Goal: Navigation & Orientation: Find specific page/section

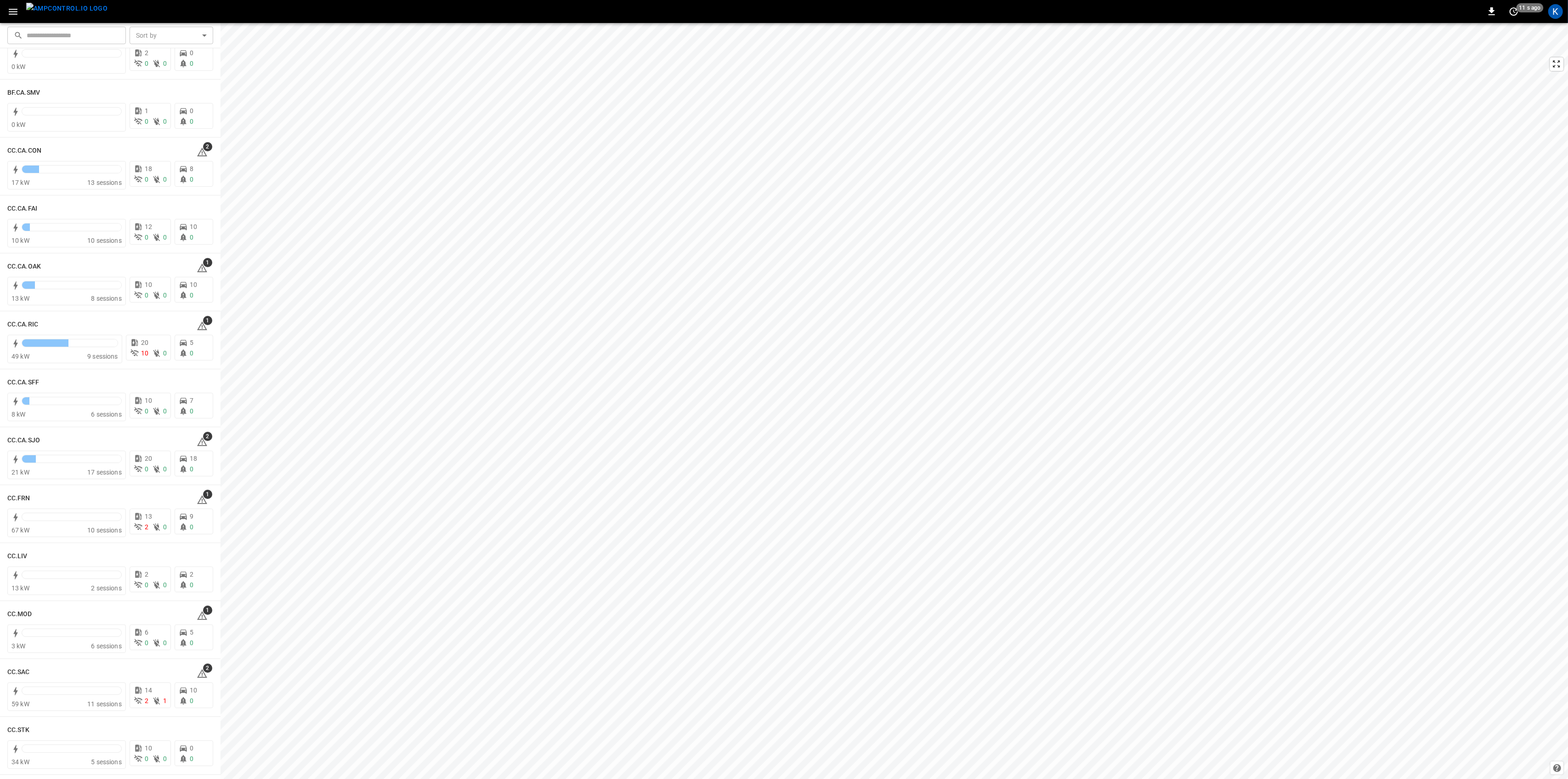
scroll to position [122, 0]
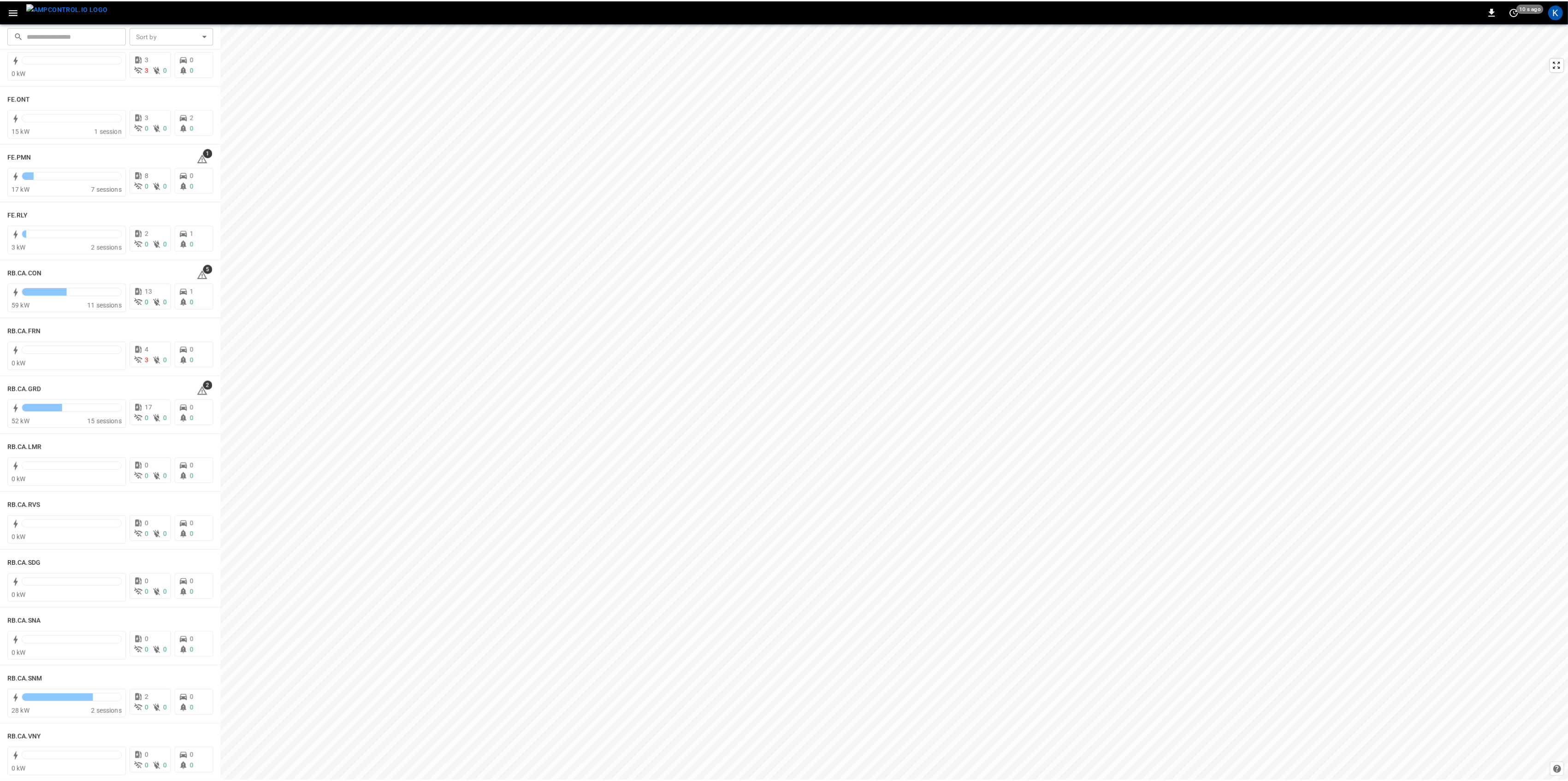
scroll to position [1044, 0]
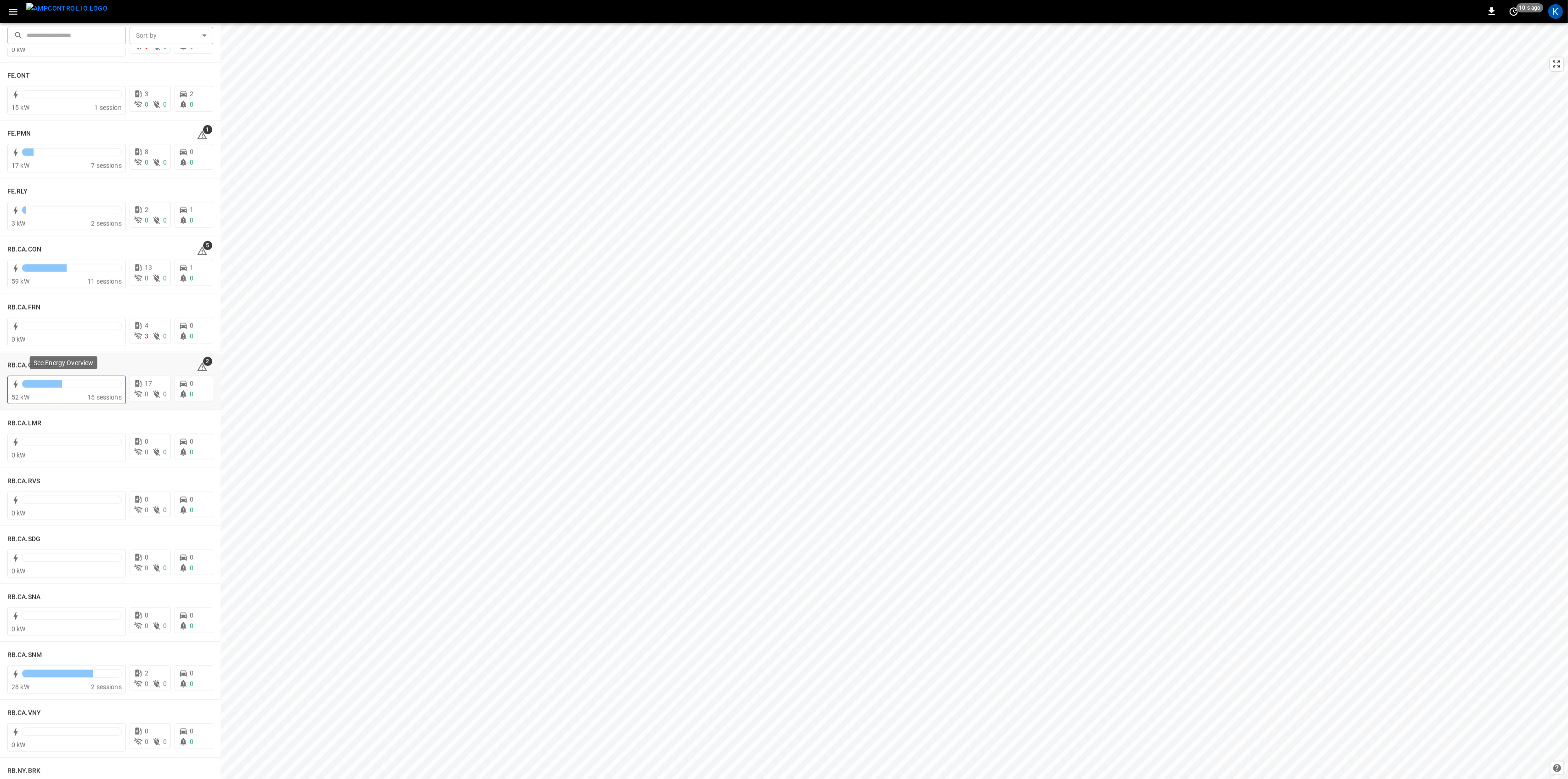
click at [96, 385] on div at bounding box center [71, 384] width 99 height 7
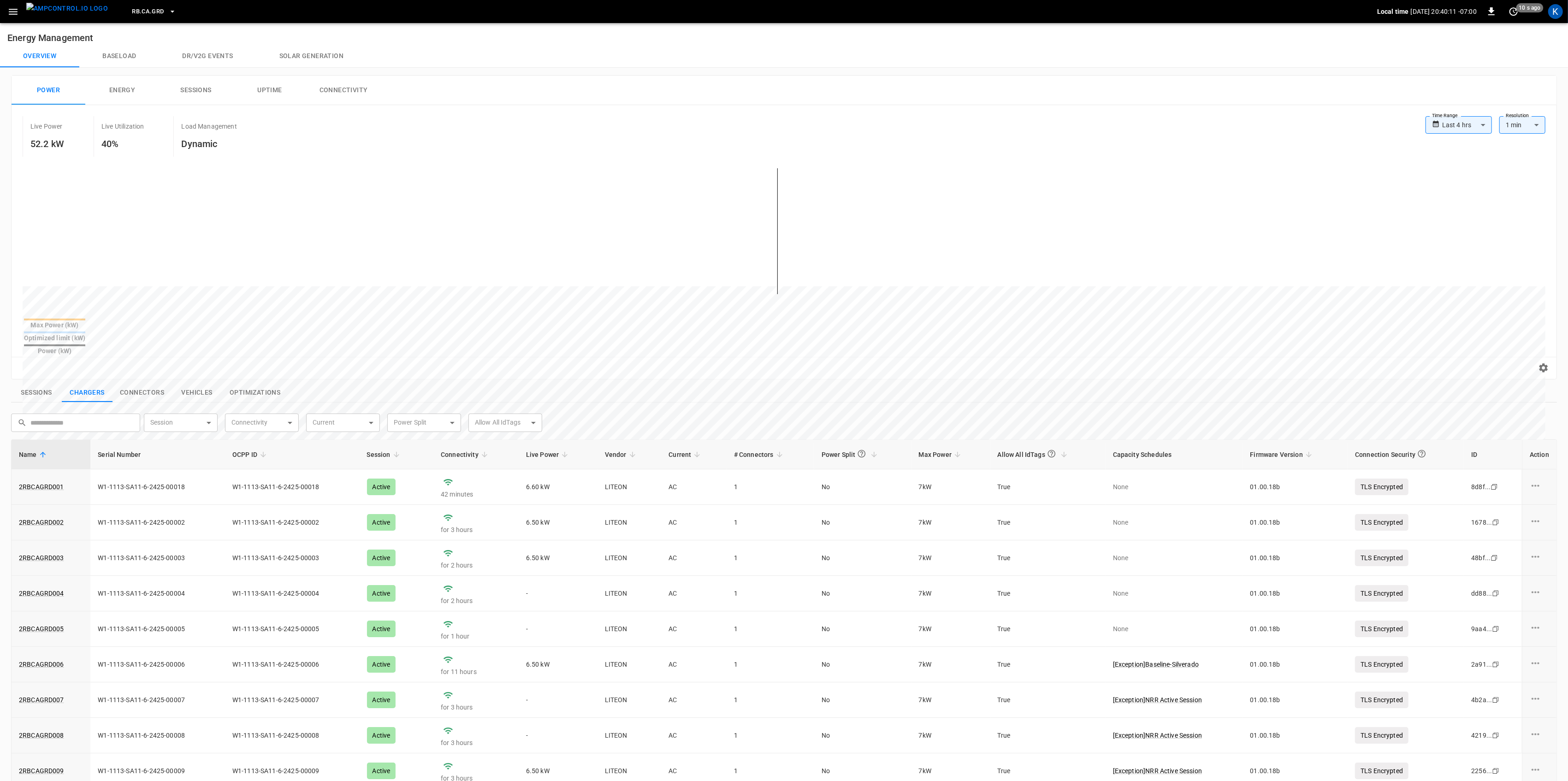
click at [33, 383] on button "Sessions" at bounding box center [36, 393] width 51 height 20
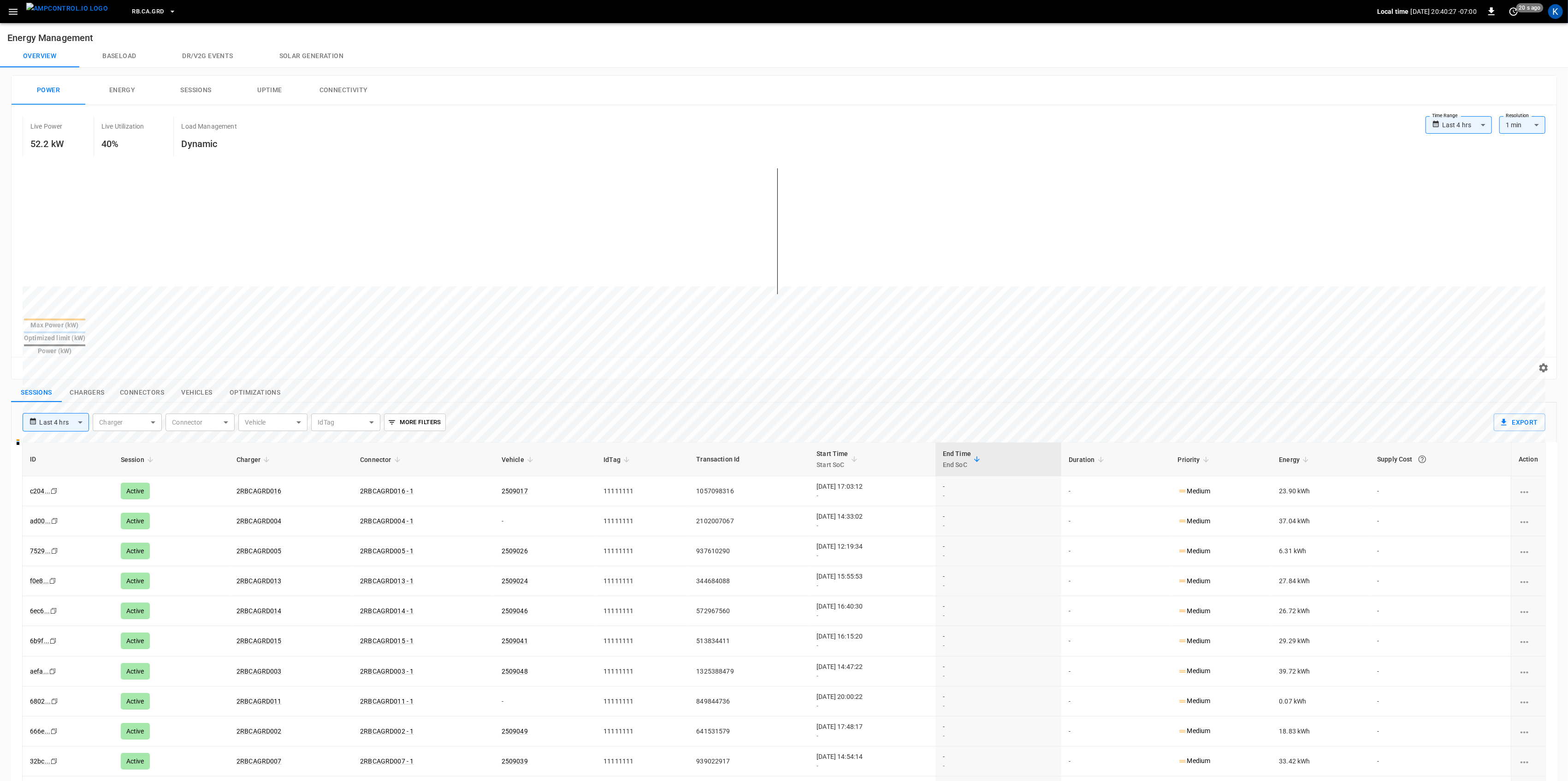
click at [15, 10] on icon "button" at bounding box center [13, 12] width 12 height 12
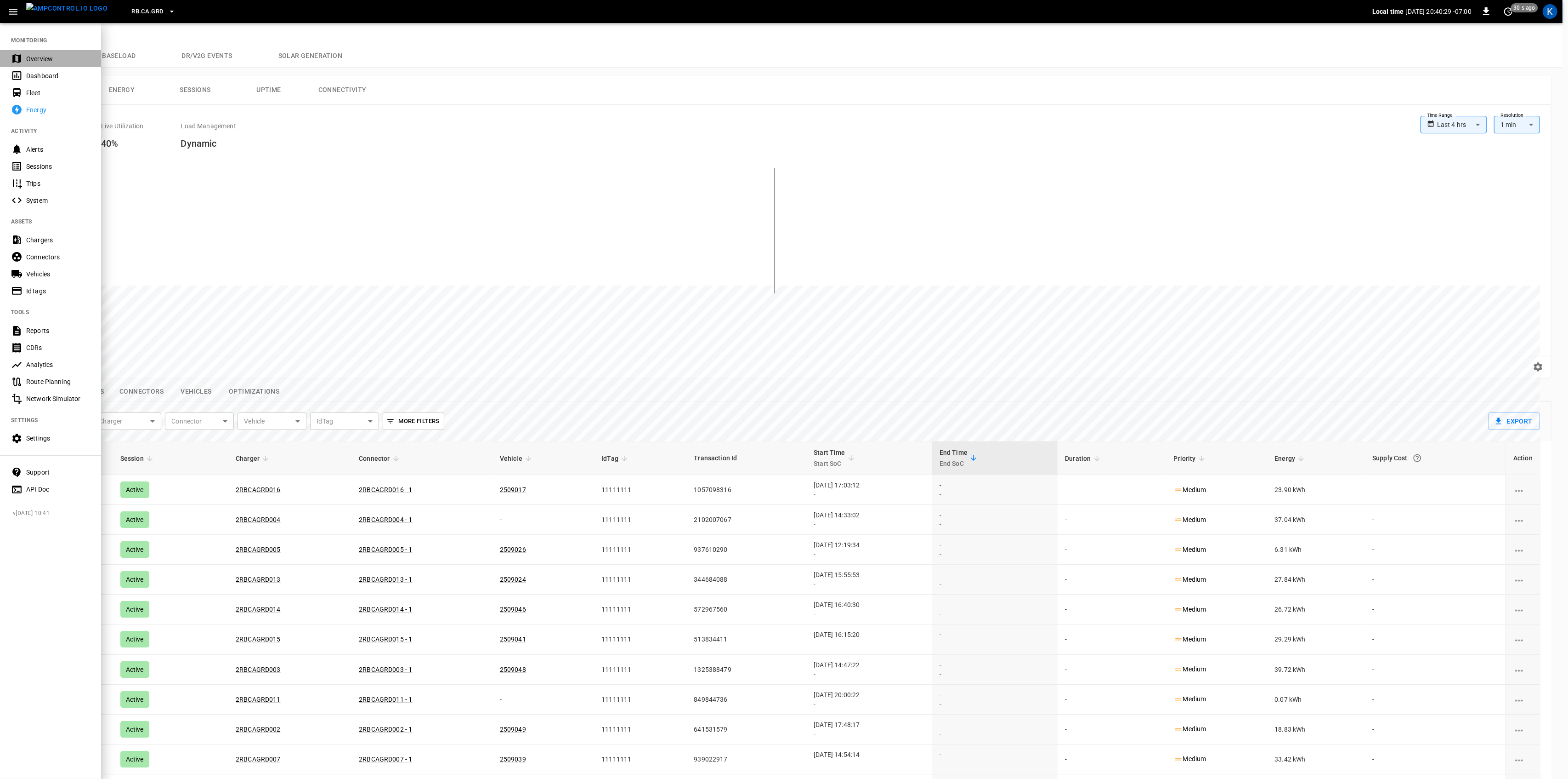
click at [36, 55] on div "Overview" at bounding box center [58, 58] width 64 height 9
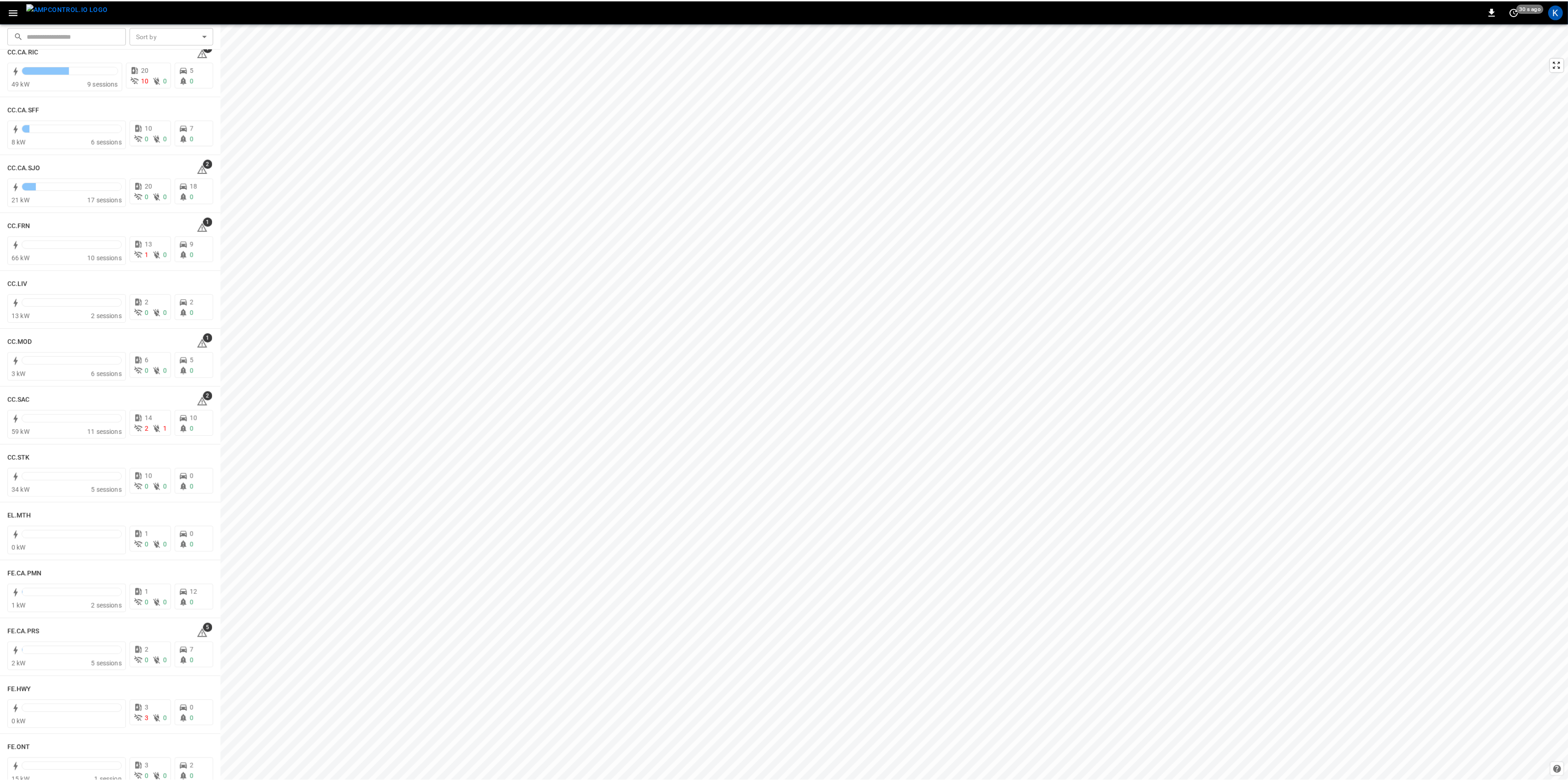
scroll to position [430, 0]
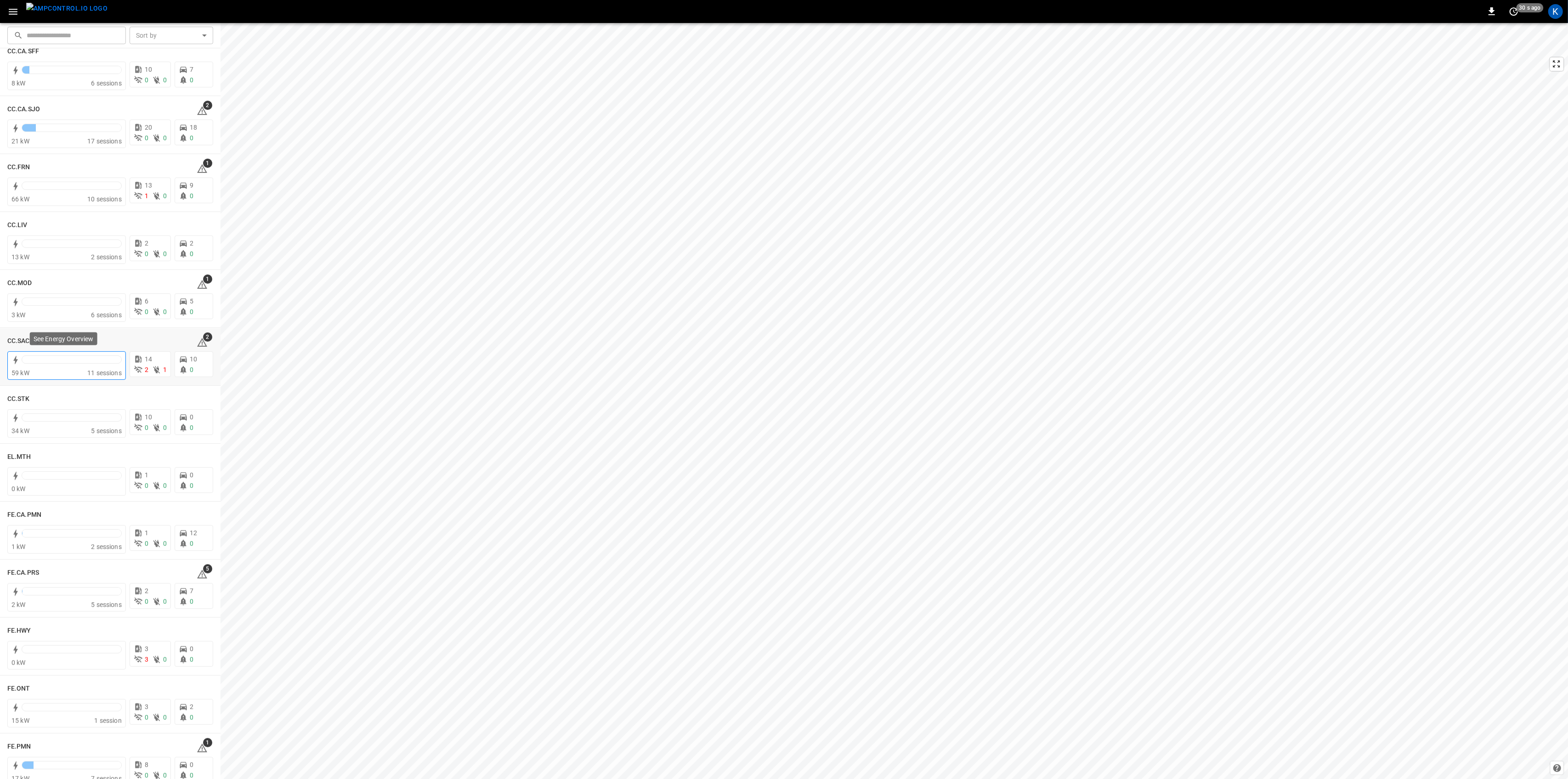
click at [96, 374] on span "11 sessions" at bounding box center [104, 373] width 35 height 7
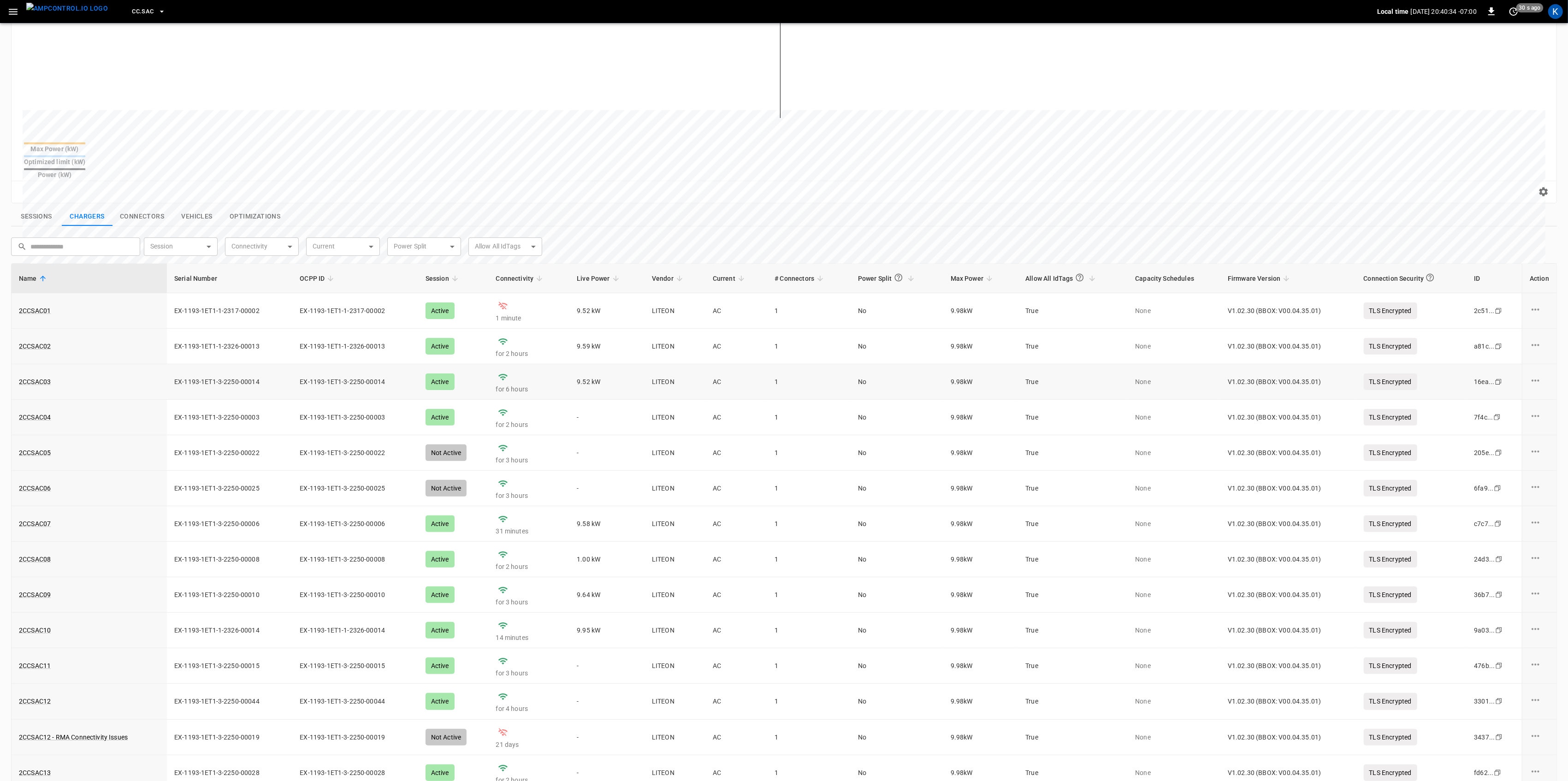
scroll to position [219, 0]
